Goal: Book appointment/travel/reservation

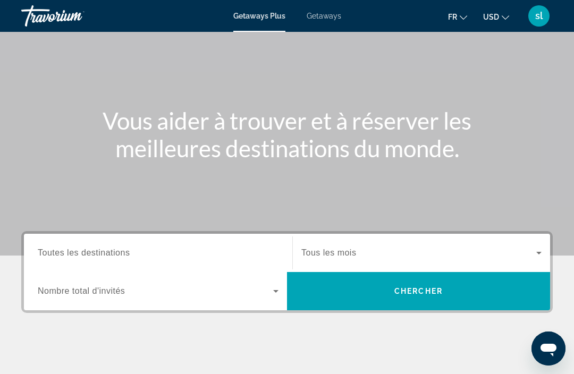
scroll to position [85, 0]
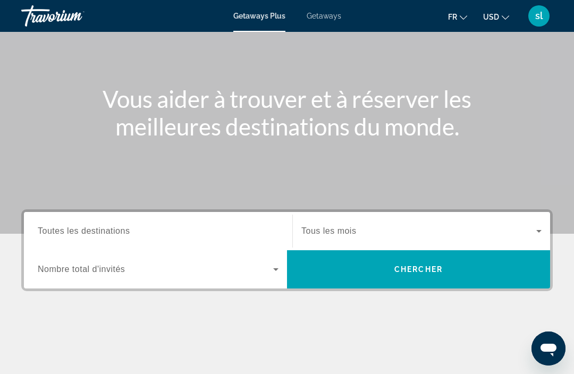
click at [335, 228] on span "Tous les mois" at bounding box center [328, 230] width 55 height 9
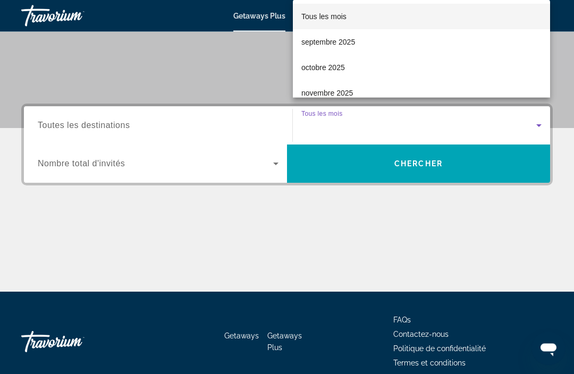
scroll to position [203, 0]
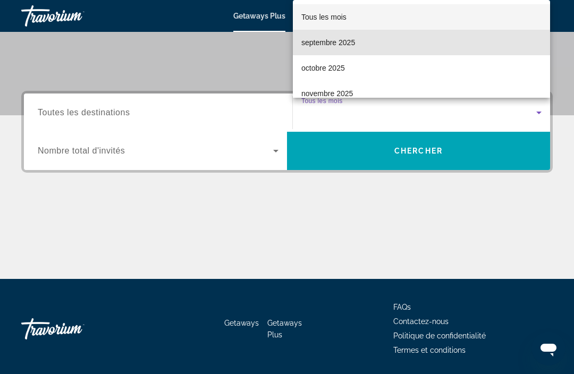
click at [334, 55] on mat-option "septembre 2025" at bounding box center [421, 43] width 257 height 26
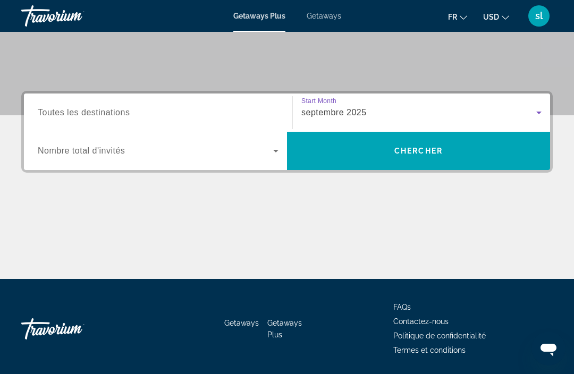
click at [335, 114] on span "septembre 2025" at bounding box center [333, 112] width 65 height 9
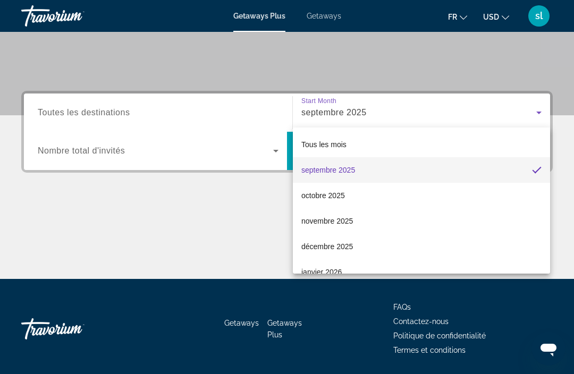
click at [231, 216] on div at bounding box center [287, 187] width 574 height 374
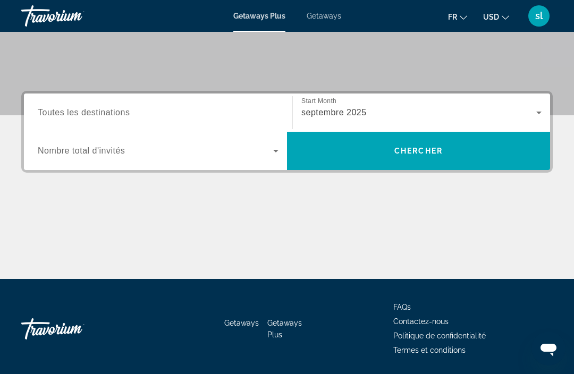
click at [113, 108] on span "Toutes les destinations" at bounding box center [84, 112] width 92 height 9
click at [113, 107] on input "Destination Toutes les destinations" at bounding box center [158, 113] width 241 height 13
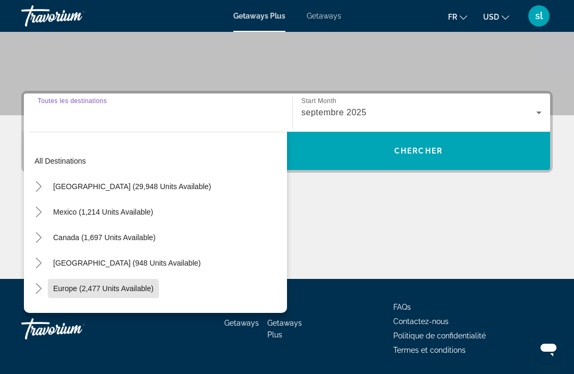
click at [99, 292] on span "Europe (2,477 units available)" at bounding box center [103, 288] width 100 height 9
type input "**********"
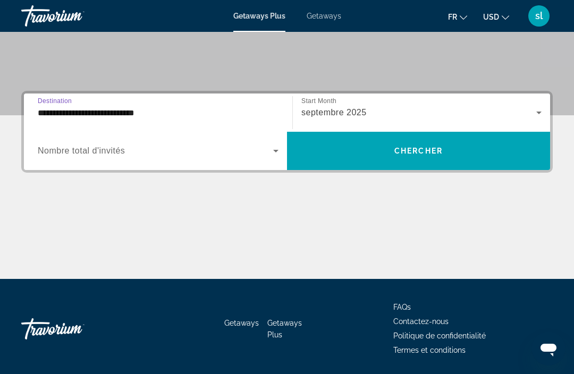
click at [405, 154] on span "Chercher" at bounding box center [418, 151] width 48 height 9
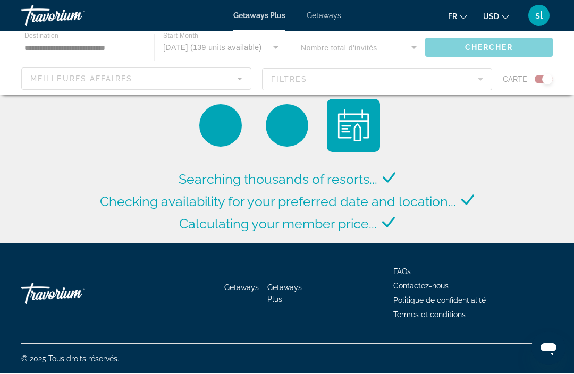
scroll to position [1, 0]
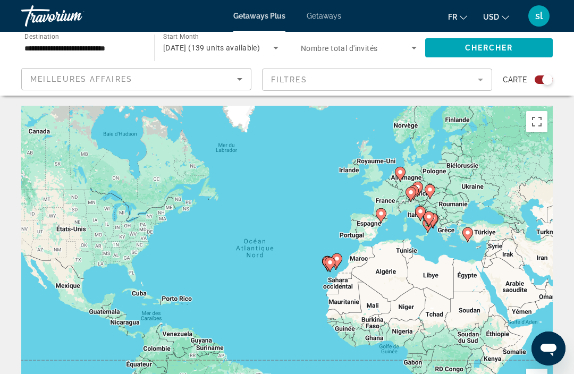
click at [502, 18] on icon "Change currency" at bounding box center [505, 17] width 7 height 7
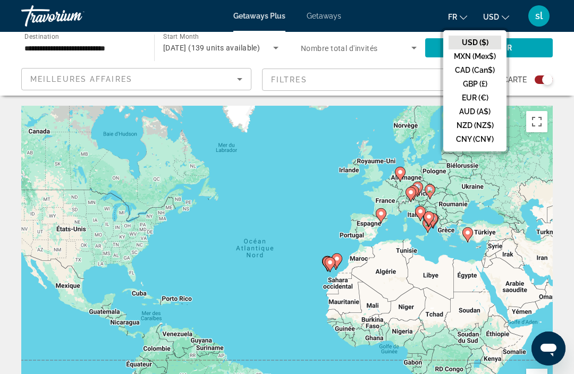
click at [462, 71] on button "CAD (Can$)" at bounding box center [474, 70] width 53 height 14
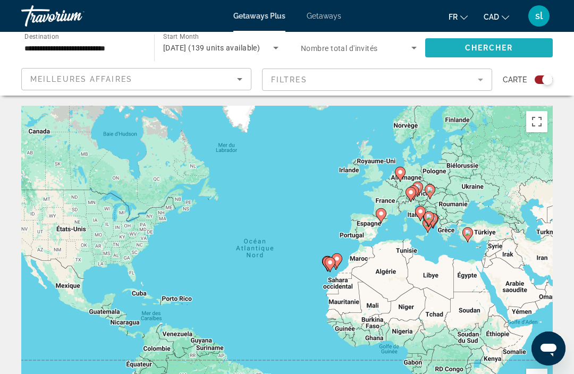
click at [487, 44] on span "Chercher" at bounding box center [489, 48] width 48 height 9
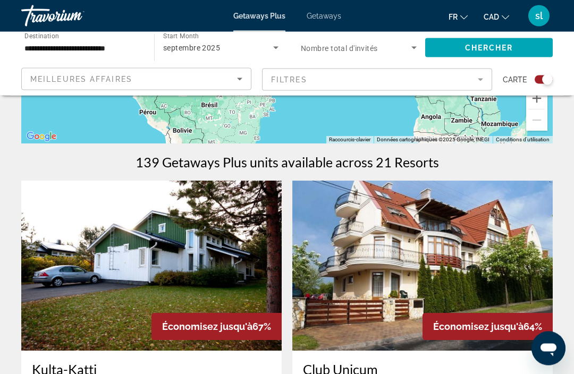
scroll to position [280, 0]
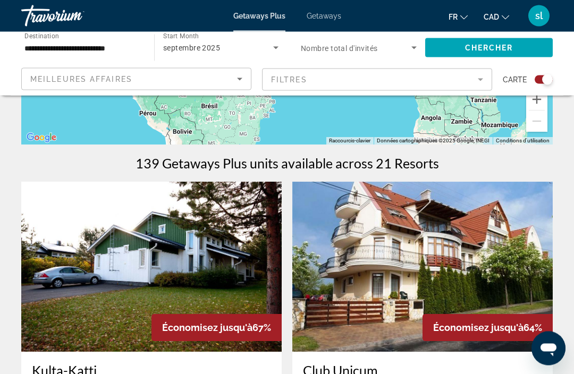
click at [476, 78] on mat-form-field "Filtres" at bounding box center [377, 80] width 230 height 22
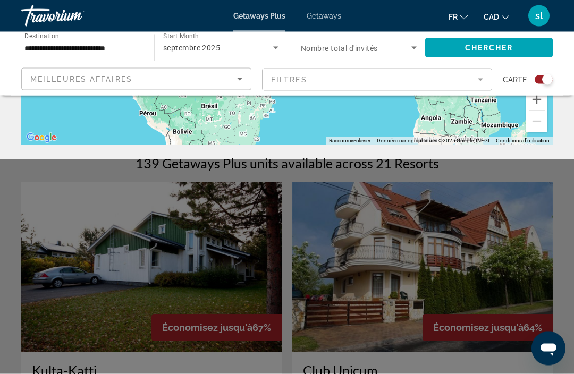
scroll to position [281, 0]
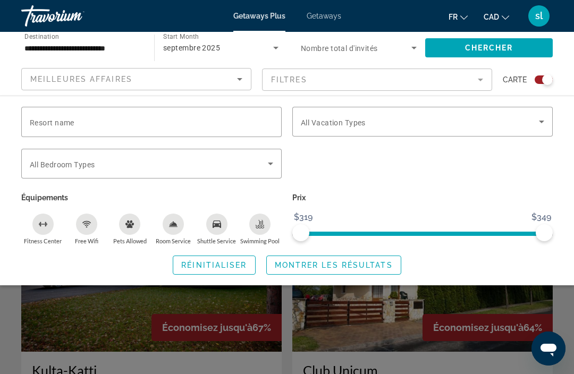
click at [541, 120] on icon "Search widget" at bounding box center [541, 121] width 13 height 13
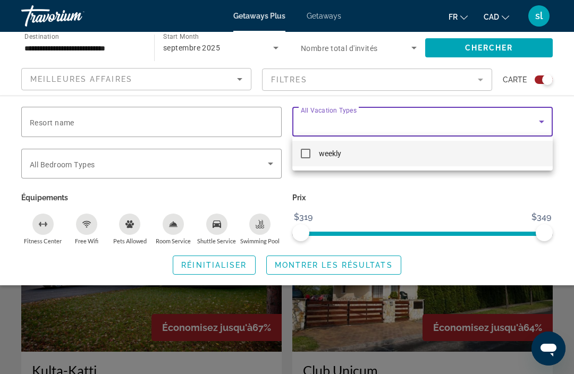
click at [390, 191] on div at bounding box center [287, 187] width 574 height 374
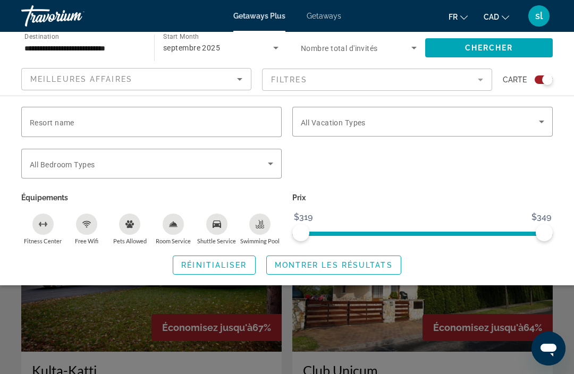
click at [54, 125] on span "Resort name" at bounding box center [52, 122] width 45 height 9
click at [54, 125] on input "Resort name" at bounding box center [151, 122] width 243 height 13
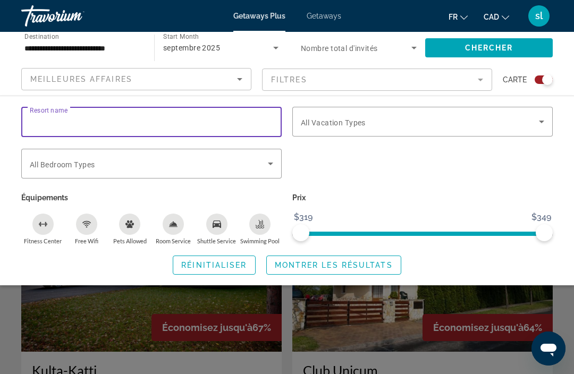
scroll to position [280, 0]
type input "****"
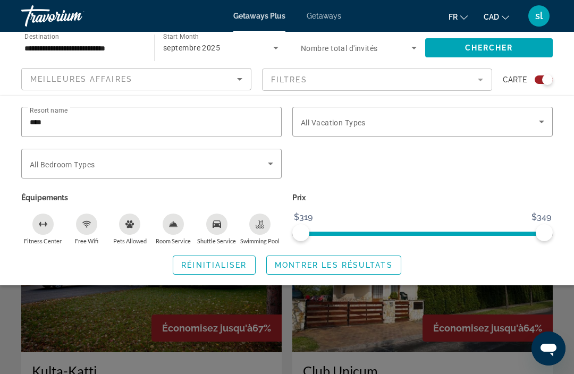
scroll to position [281, 0]
click at [321, 270] on span "Search widget" at bounding box center [334, 265] width 134 height 26
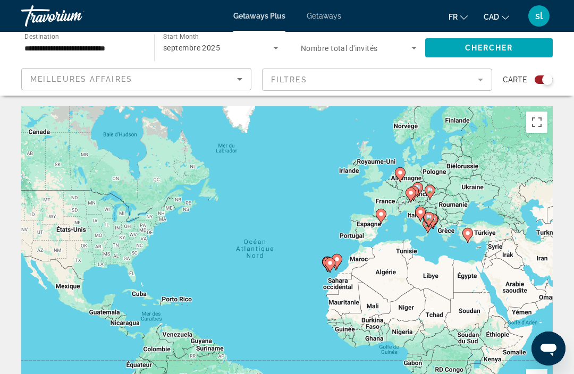
scroll to position [6, 0]
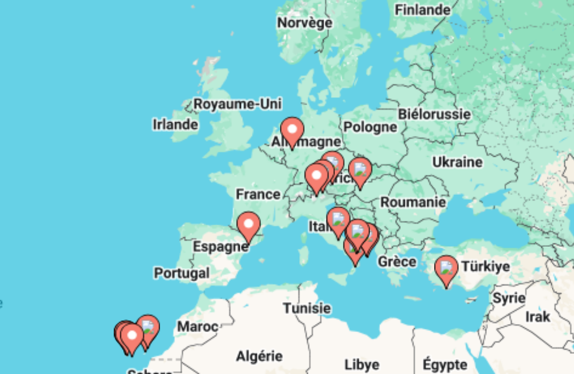
click at [418, 205] on image "Main content" at bounding box center [421, 208] width 6 height 6
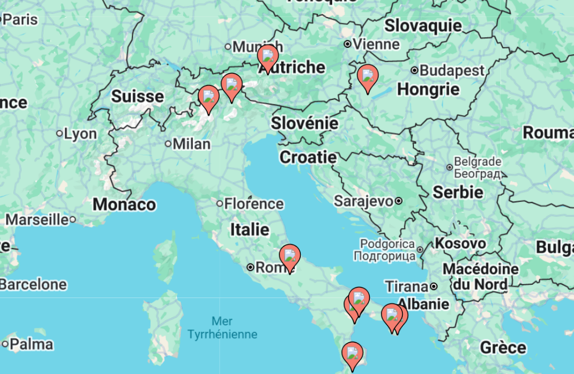
type input "**********"
click at [277, 244] on icon "Main content" at bounding box center [282, 251] width 10 height 14
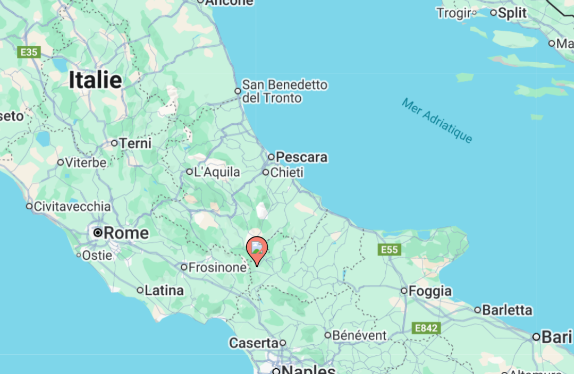
click at [262, 242] on image "Main content" at bounding box center [265, 245] width 6 height 6
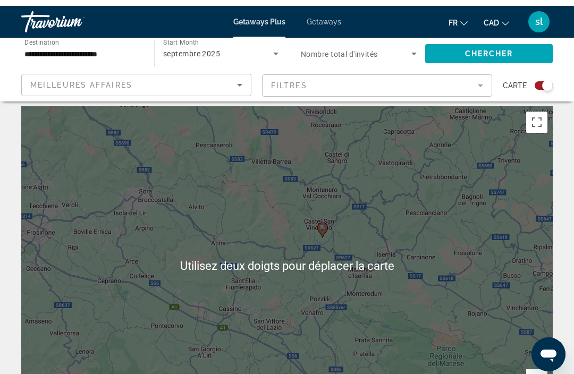
scroll to position [0, 0]
